Goal: Transaction & Acquisition: Register for event/course

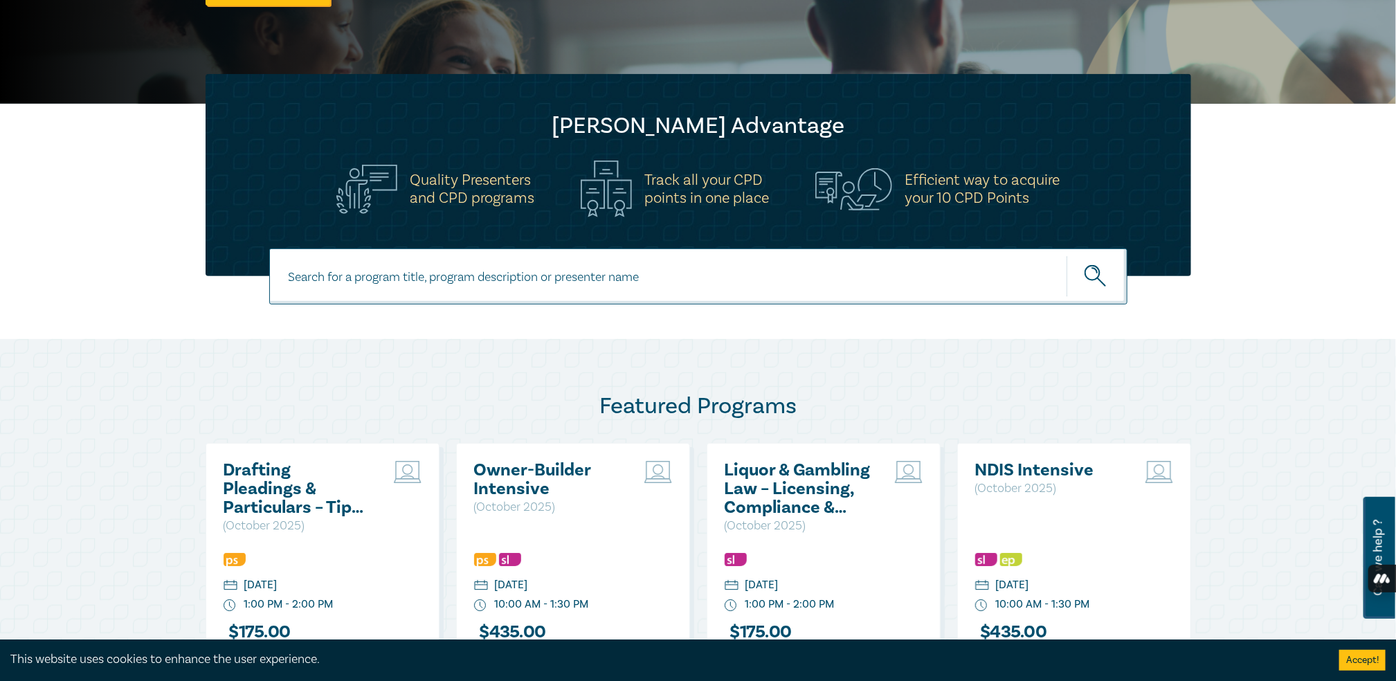
scroll to position [346, 0]
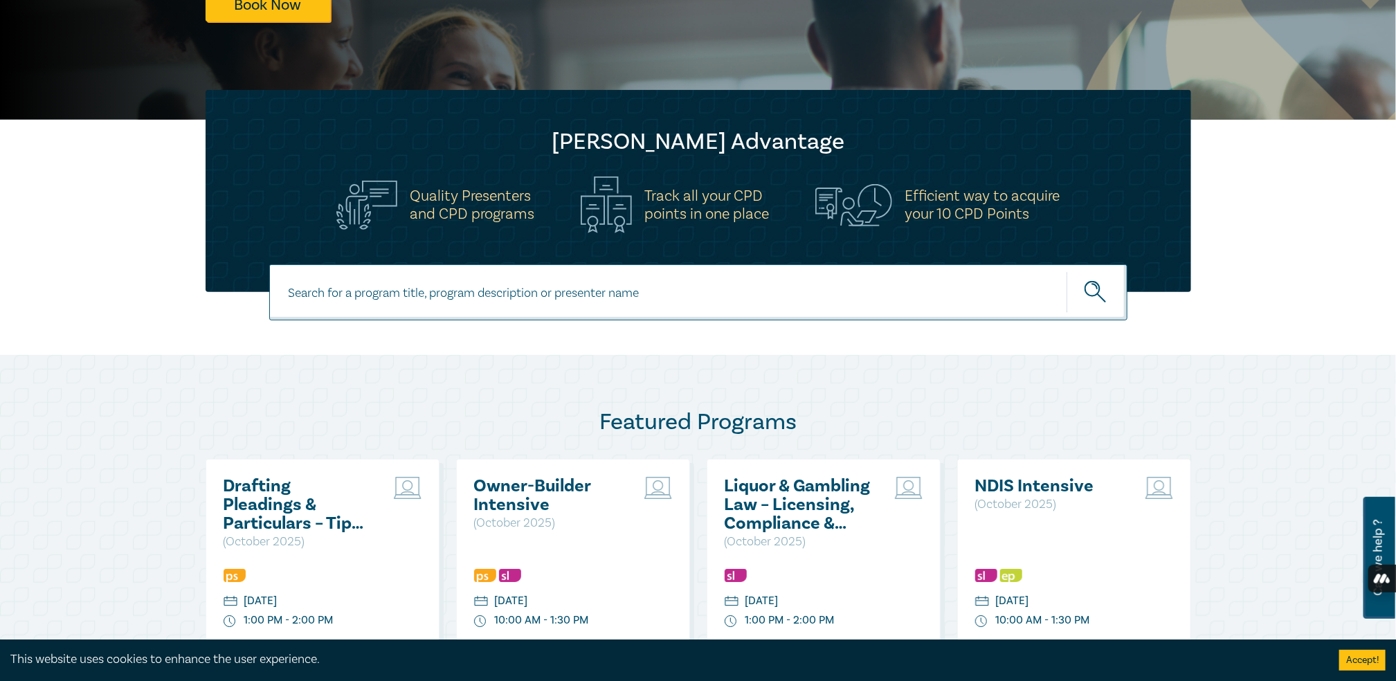
click at [873, 307] on input at bounding box center [698, 292] width 858 height 56
type input "introduction to [PERSON_NAME] for legal support staff"
click at [1066, 271] on button "submit" at bounding box center [1096, 292] width 61 height 42
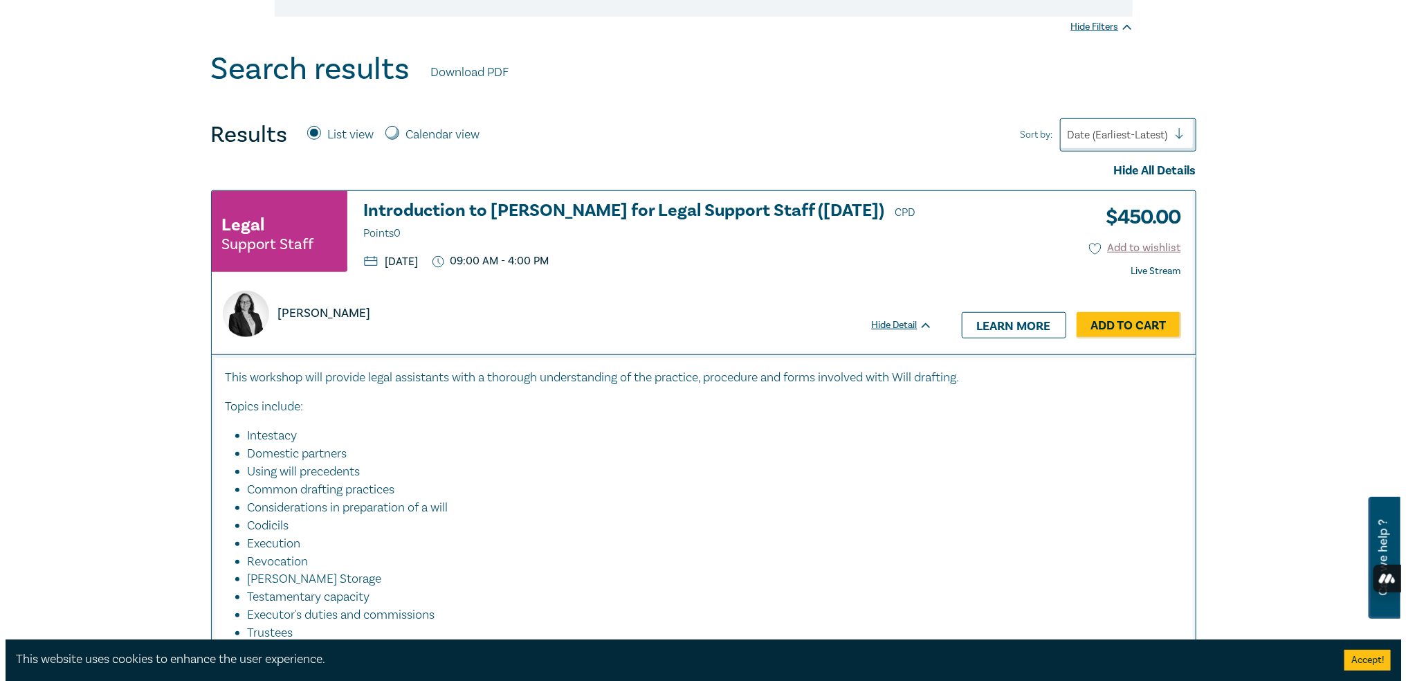
scroll to position [554, 0]
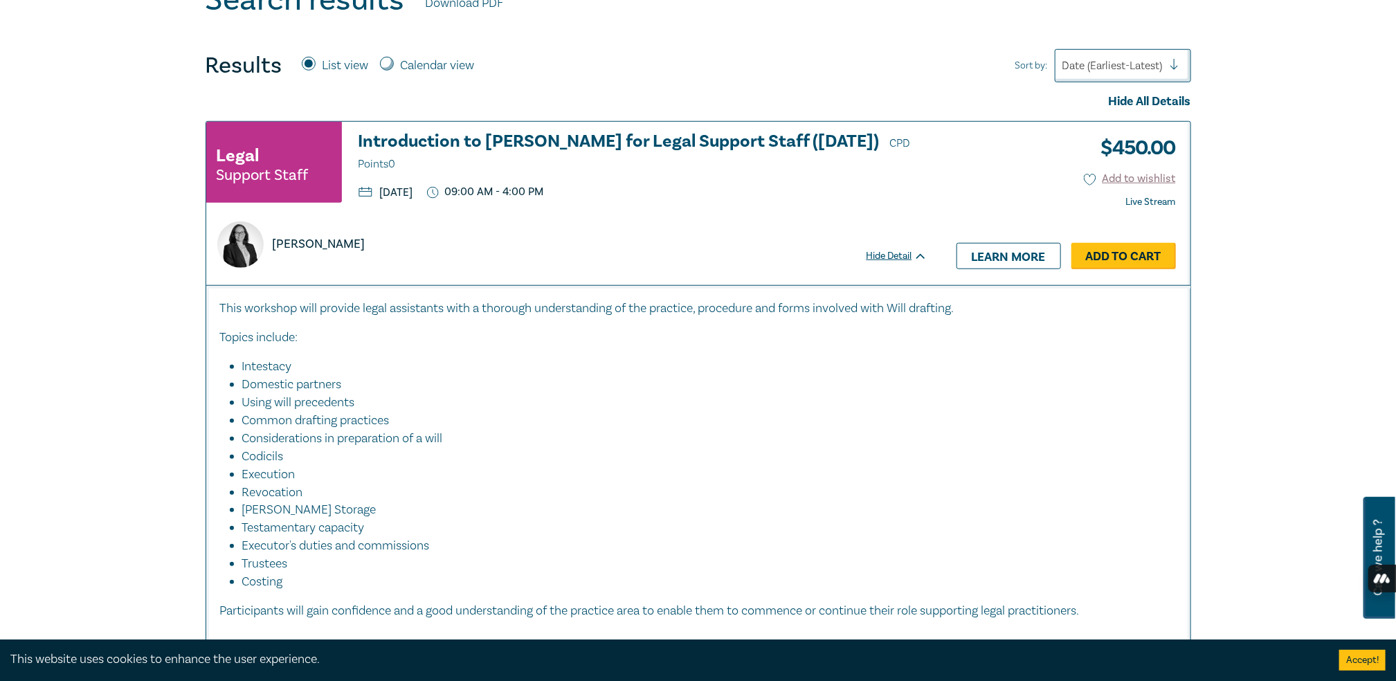
click at [1109, 257] on link "Add to Cart" at bounding box center [1123, 256] width 104 height 26
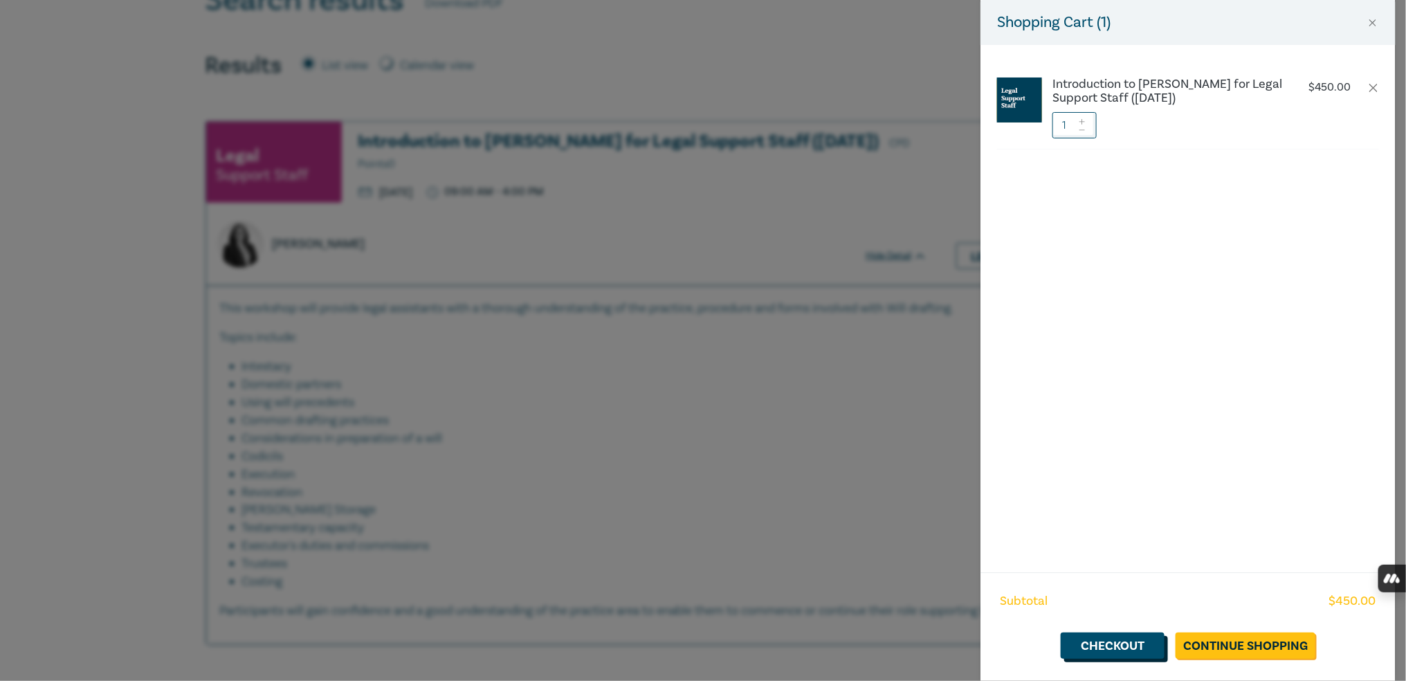
click at [1133, 645] on link "Checkout" at bounding box center [1113, 645] width 104 height 26
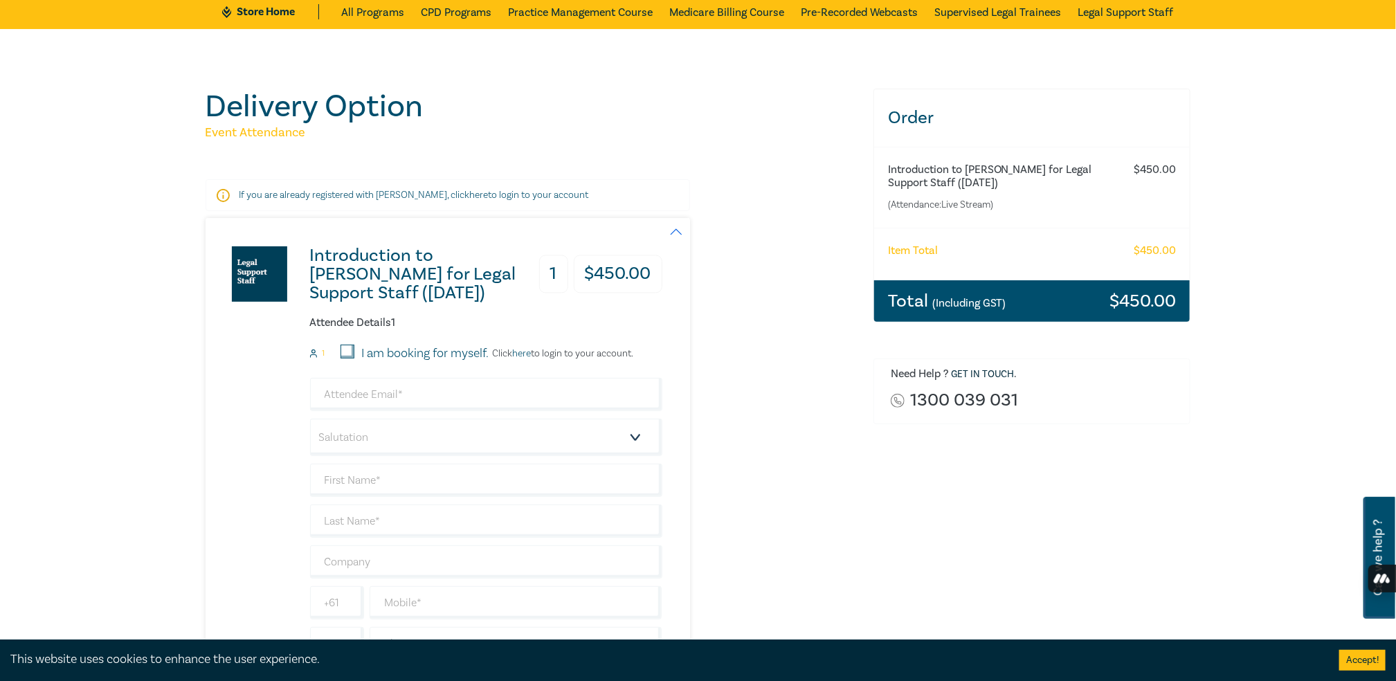
scroll to position [69, 0]
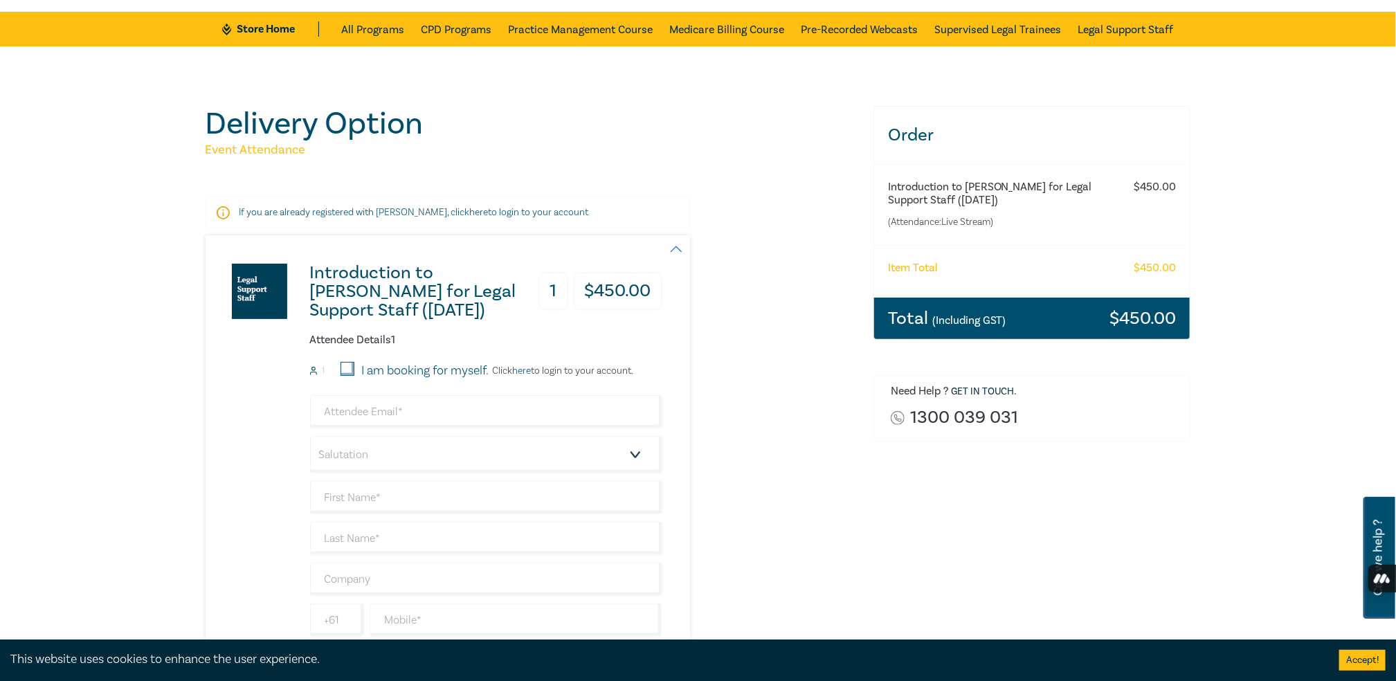
click at [470, 210] on link "here" at bounding box center [479, 212] width 19 height 12
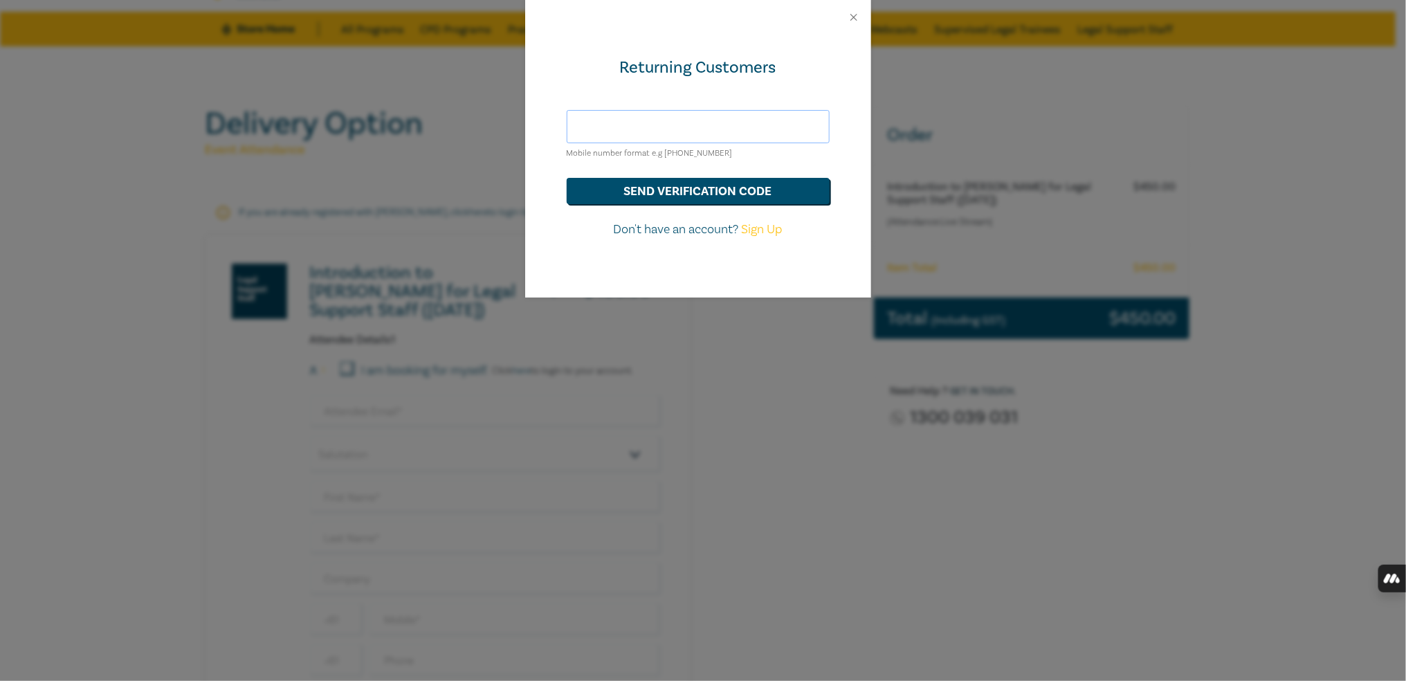
click at [630, 129] on input "text" at bounding box center [698, 126] width 263 height 33
type input "rebecca.hilbert@hilladvisers.com.au"
click at [677, 187] on button "send verification code" at bounding box center [698, 191] width 263 height 26
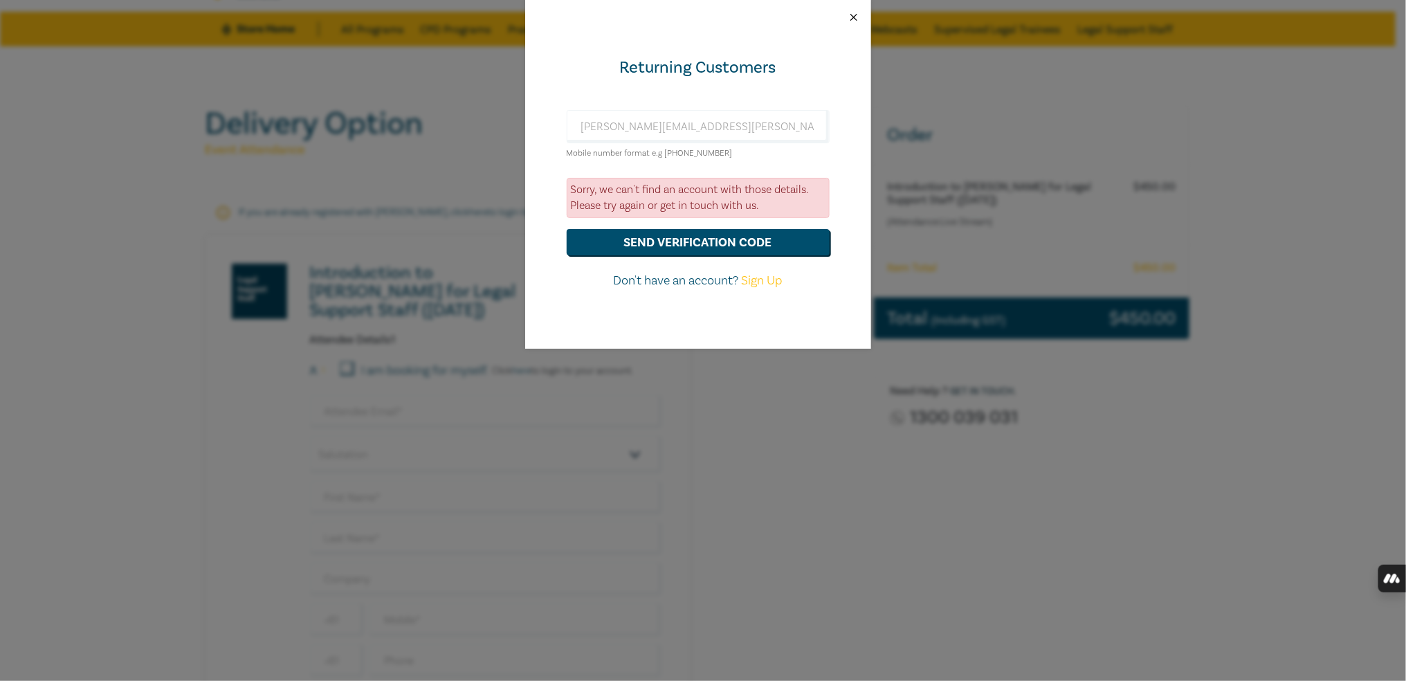
click at [850, 16] on button "Close" at bounding box center [854, 17] width 12 height 12
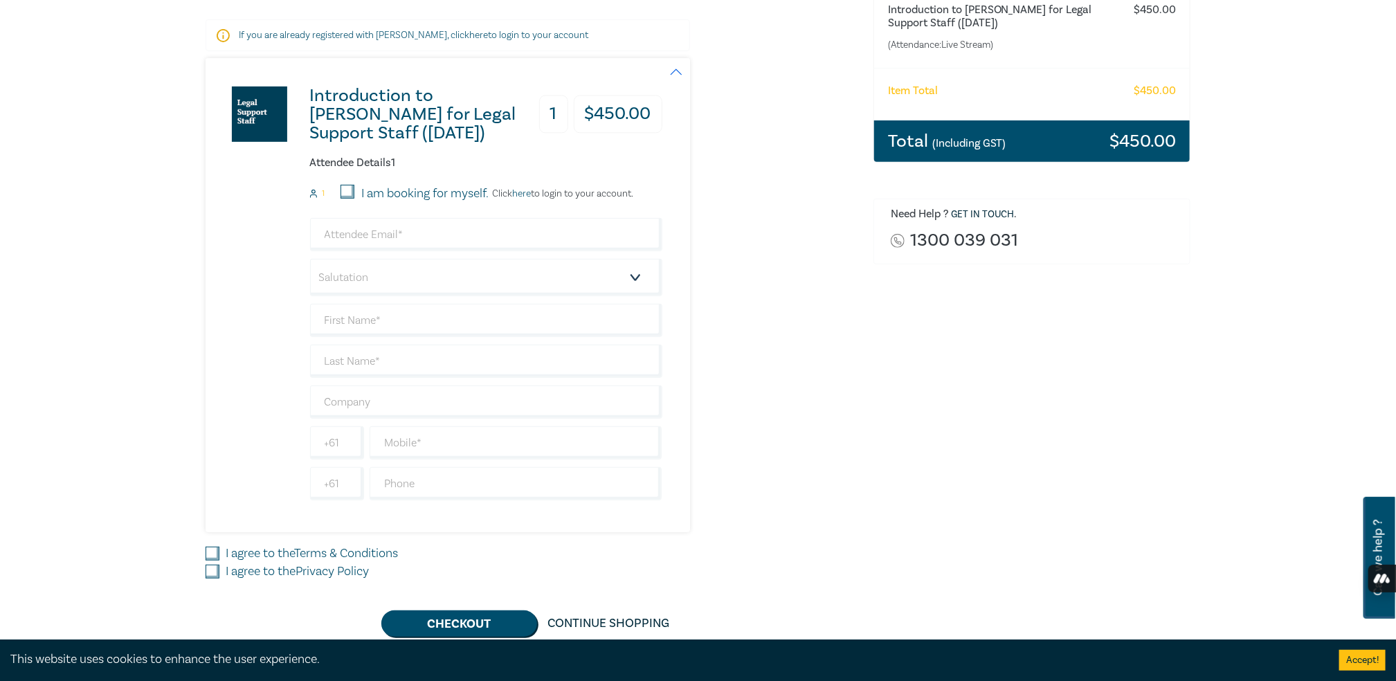
scroll to position [277, 0]
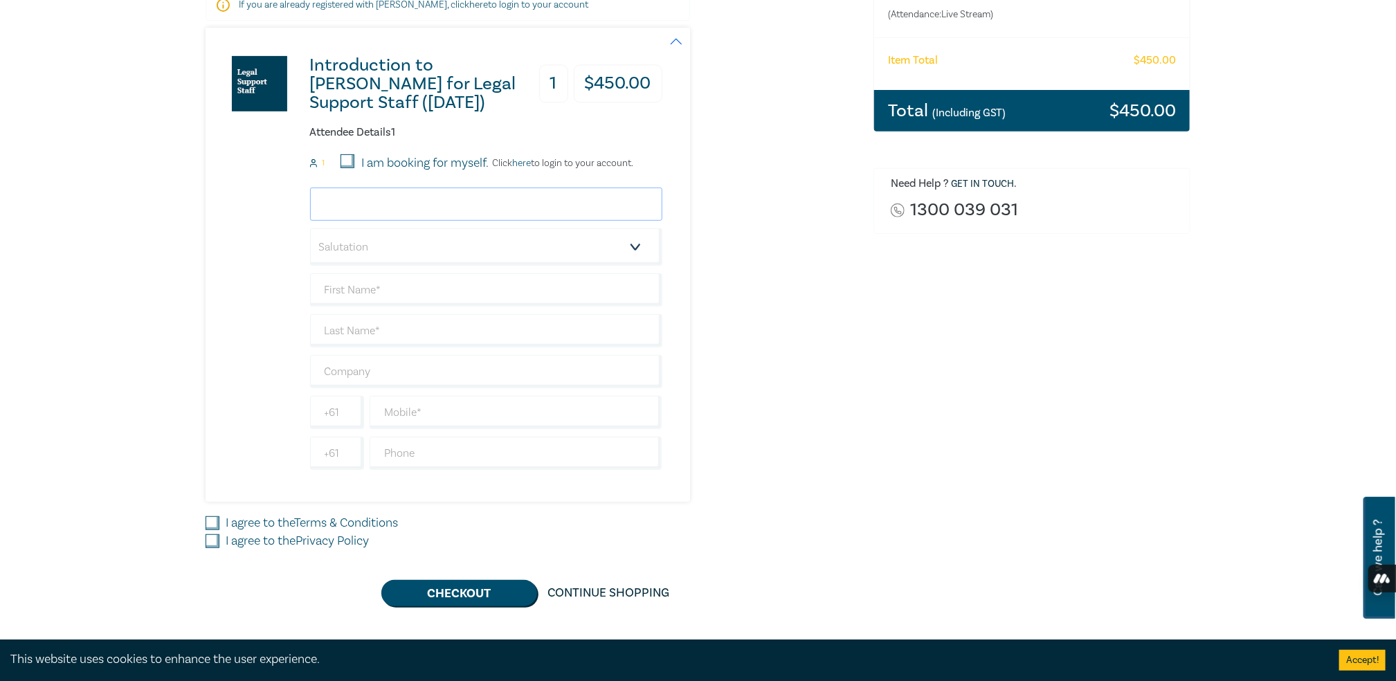
click at [422, 211] on input "email" at bounding box center [486, 204] width 352 height 33
type input "kristen.gooden@hilladvisers.com.au"
click at [381, 296] on input "text" at bounding box center [486, 289] width 352 height 33
type input "Kristen"
click at [385, 326] on input "text" at bounding box center [486, 330] width 352 height 33
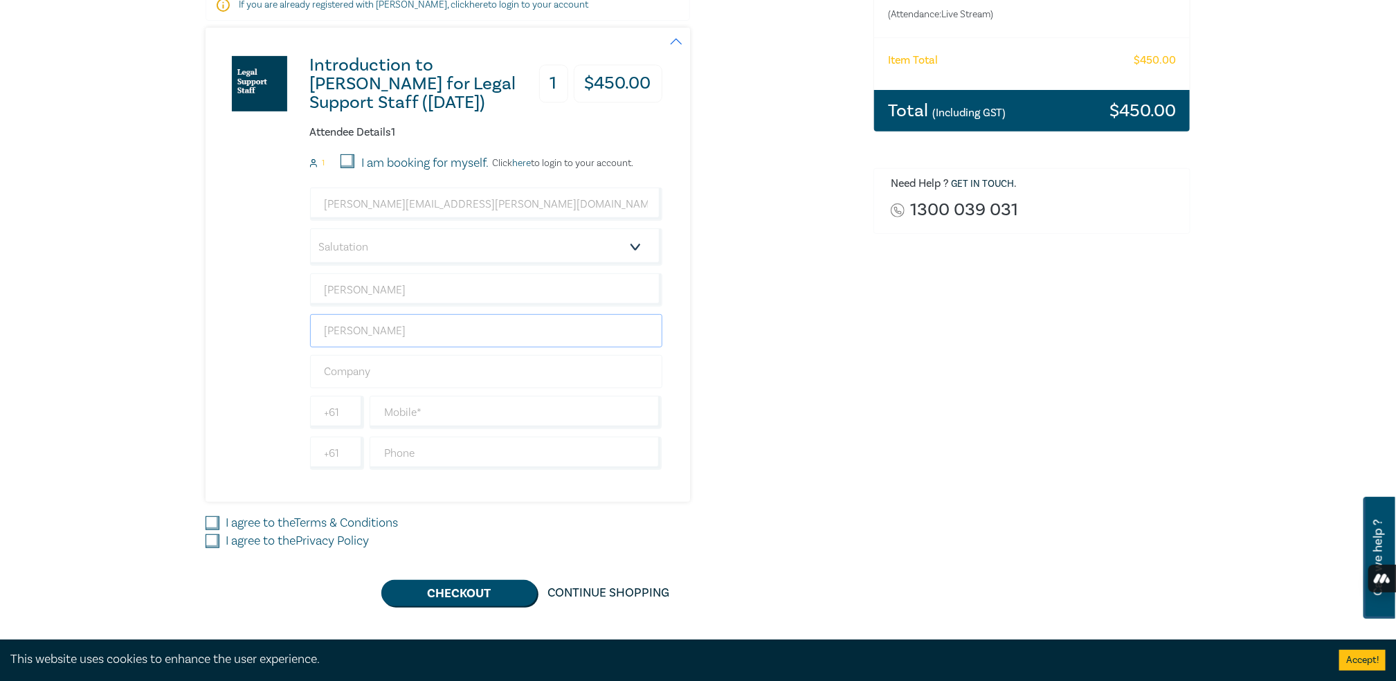
type input "Gooden"
click at [410, 374] on input "text" at bounding box center [486, 371] width 352 height 33
type input "Hill Legal"
click at [463, 401] on input "text" at bounding box center [516, 412] width 293 height 33
type input "359766500"
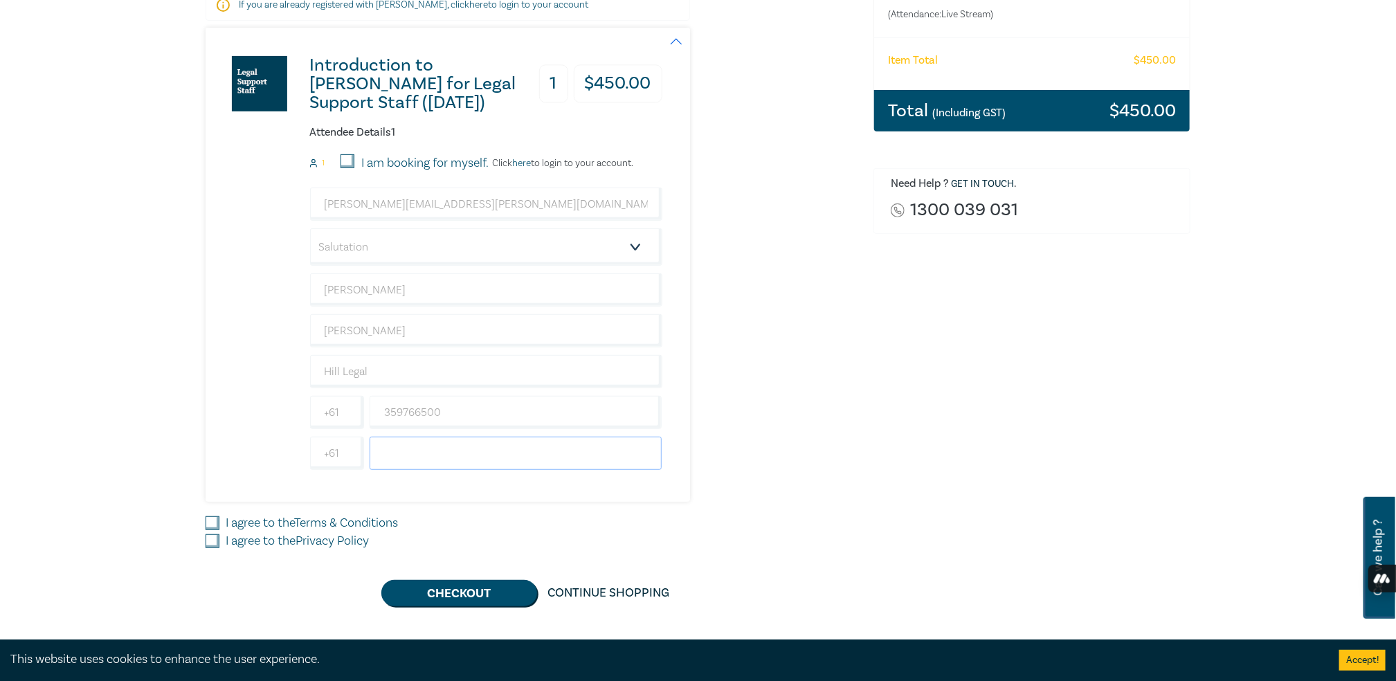
click at [471, 447] on input "text" at bounding box center [516, 453] width 293 height 33
click at [371, 487] on div "Introduction to Wills for Legal Support Staff (October 2025) 1 $ 450.00 Attende…" at bounding box center [434, 265] width 457 height 474
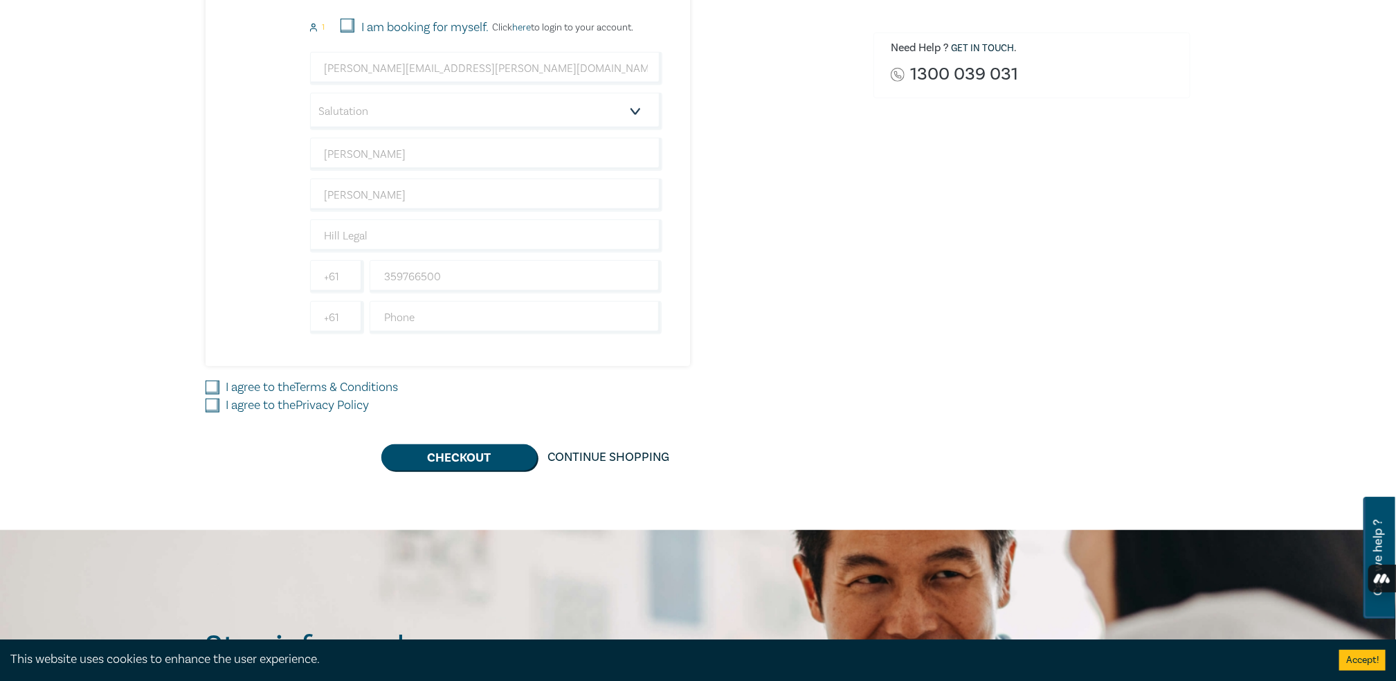
scroll to position [415, 0]
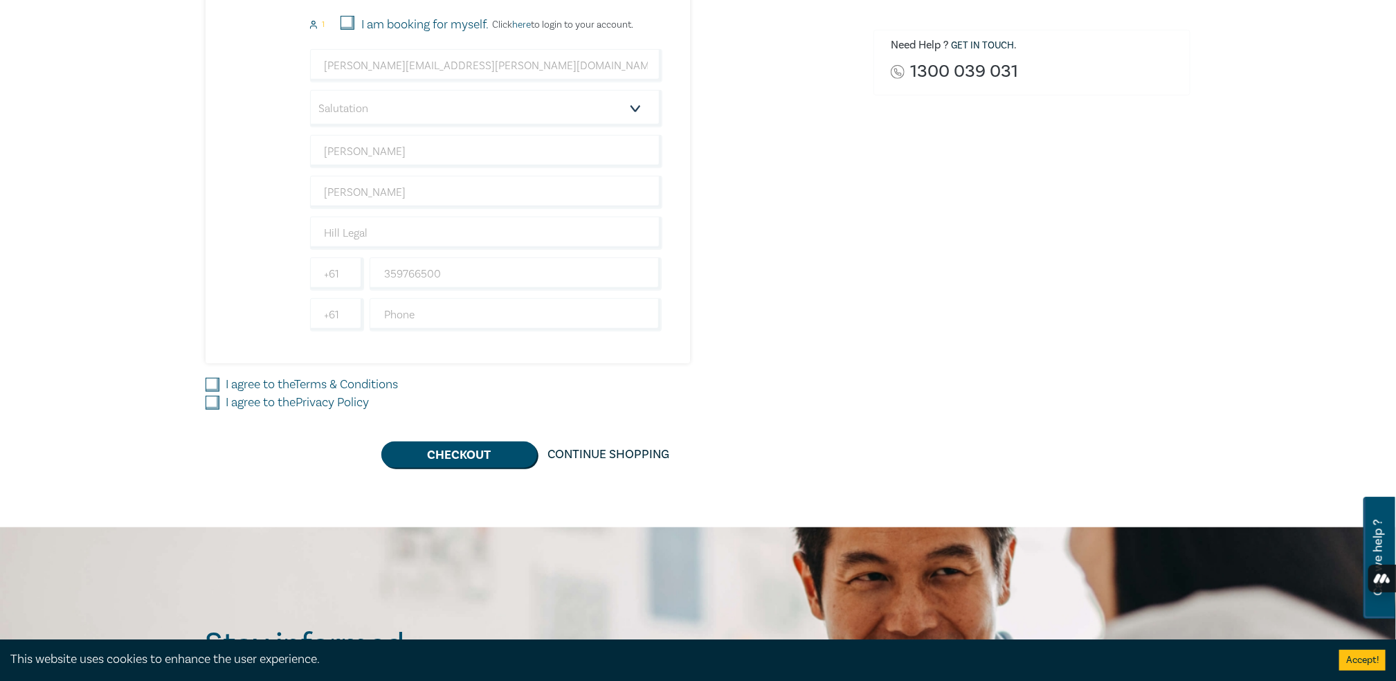
click at [214, 379] on input "I agree to the Terms & Conditions" at bounding box center [213, 385] width 14 height 14
checkbox input "true"
click at [214, 396] on input "I agree to the Privacy Policy" at bounding box center [213, 403] width 14 height 14
checkbox input "true"
click at [466, 455] on button "Checkout" at bounding box center [459, 455] width 156 height 26
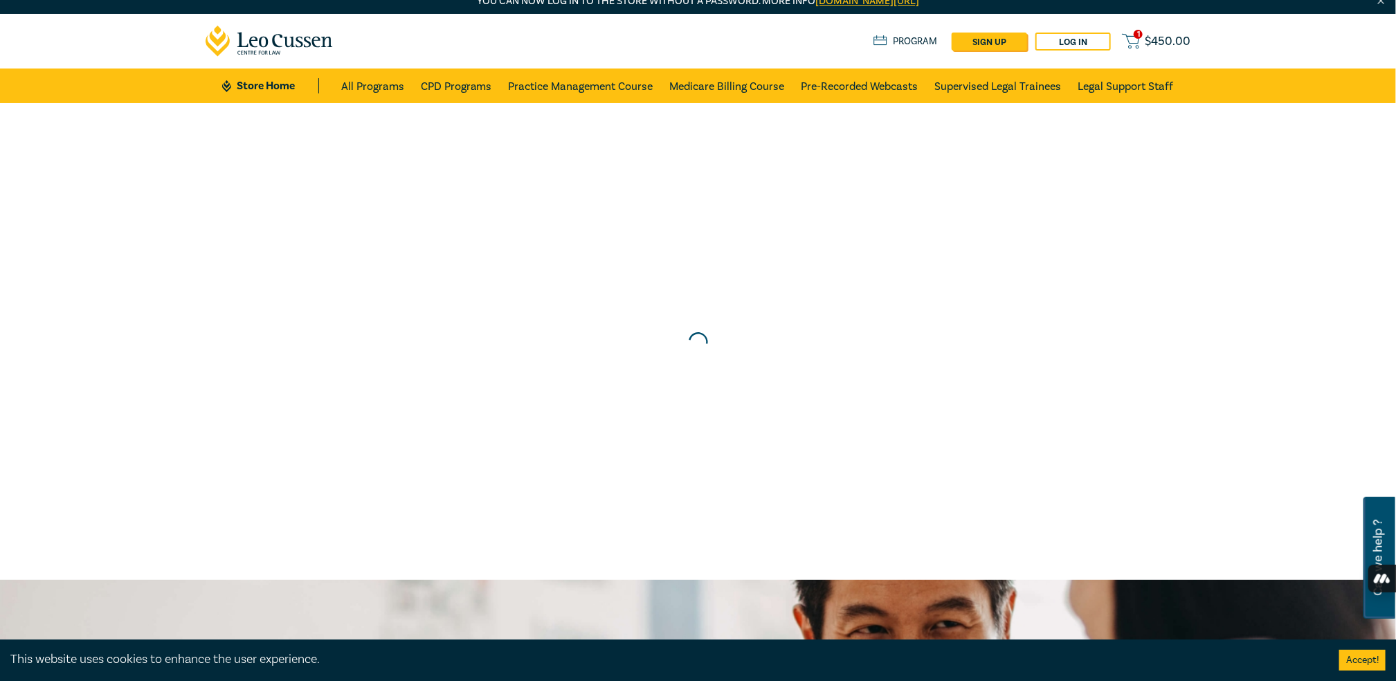
scroll to position [0, 0]
